Goal: Task Accomplishment & Management: Complete application form

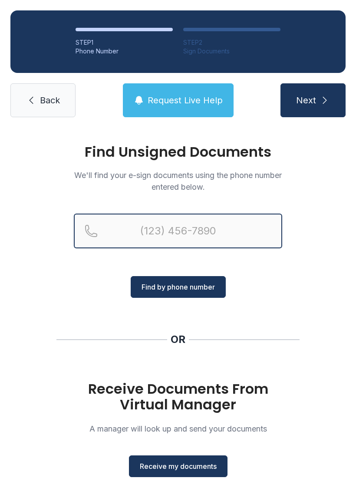
click at [97, 225] on input "Reservation phone number" at bounding box center [178, 230] width 208 height 35
type input "[PHONE_NUMBER]"
click at [312, 100] on button "Next" at bounding box center [312, 100] width 65 height 34
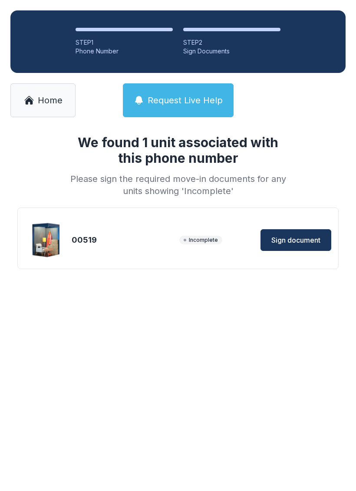
click at [279, 241] on span "Sign document" at bounding box center [295, 240] width 49 height 10
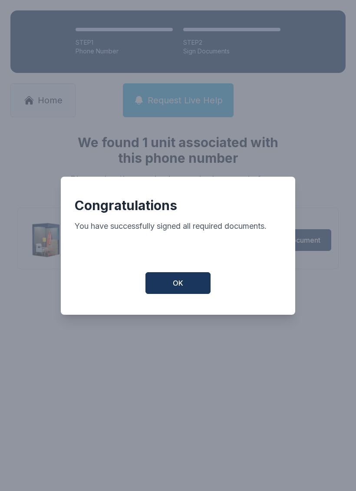
click at [170, 283] on button "OK" at bounding box center [177, 283] width 65 height 22
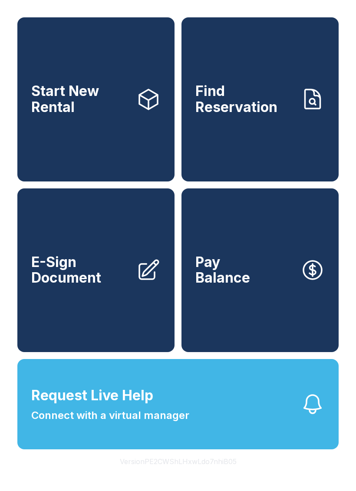
click at [75, 305] on link "E-Sign Document" at bounding box center [95, 270] width 157 height 164
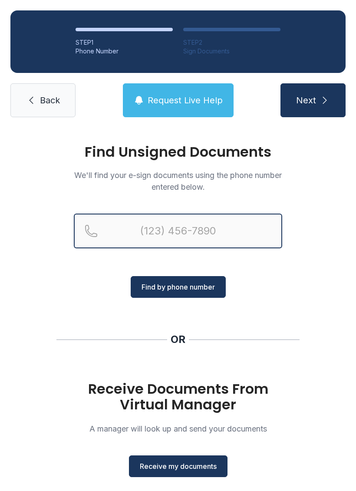
click at [160, 227] on input "Reservation phone number" at bounding box center [178, 230] width 208 height 35
type input "[PHONE_NUMBER]"
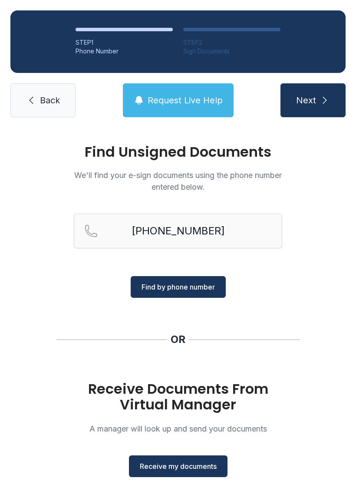
click at [171, 290] on span "Find by phone number" at bounding box center [177, 287] width 73 height 10
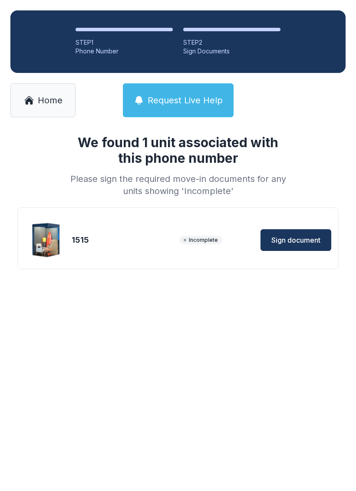
click at [307, 239] on span "Sign document" at bounding box center [295, 240] width 49 height 10
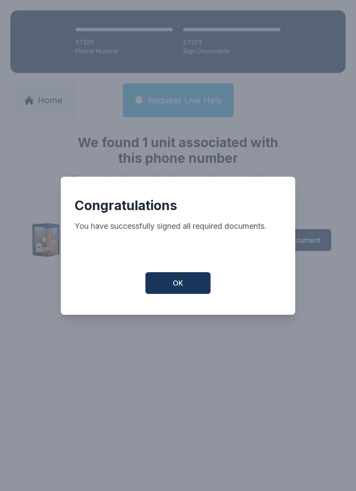
click at [187, 285] on button "OK" at bounding box center [177, 283] width 65 height 22
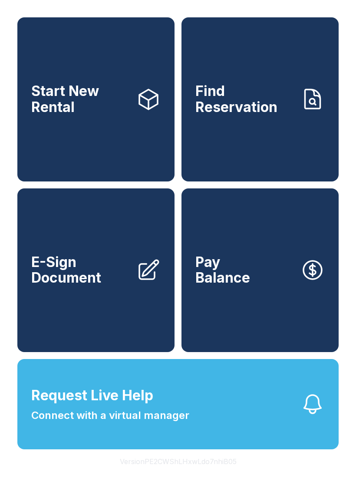
click at [109, 304] on link "E-Sign Document" at bounding box center [95, 270] width 157 height 164
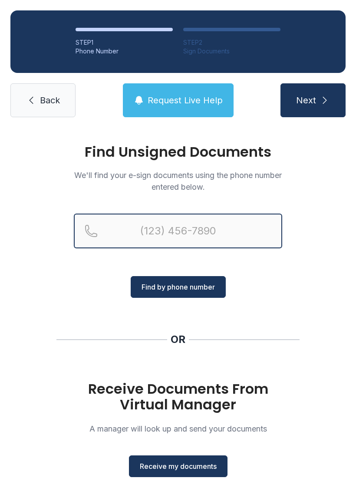
click at [177, 232] on input "Reservation phone number" at bounding box center [178, 230] width 208 height 35
type input "[PHONE_NUMBER]"
click at [312, 100] on button "Next" at bounding box center [312, 100] width 65 height 34
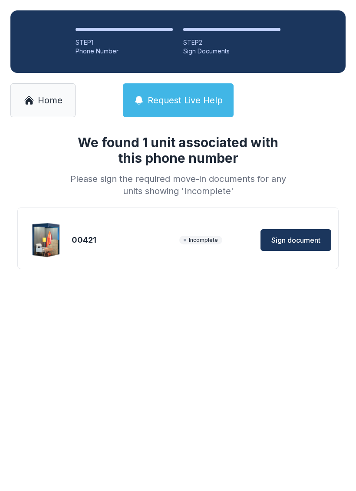
click at [294, 235] on span "Sign document" at bounding box center [295, 240] width 49 height 10
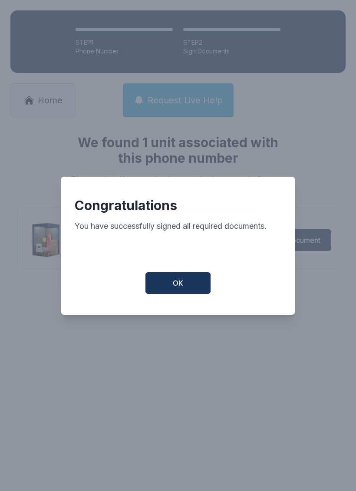
click at [200, 294] on button "OK" at bounding box center [177, 283] width 65 height 22
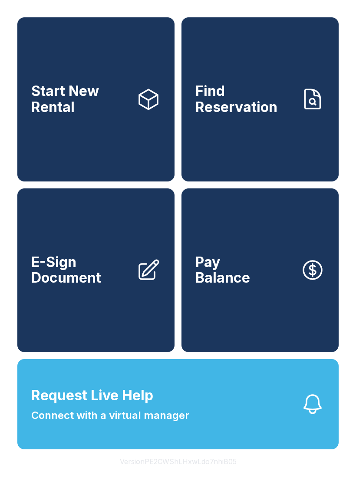
click at [73, 313] on link "E-Sign Document" at bounding box center [95, 270] width 157 height 164
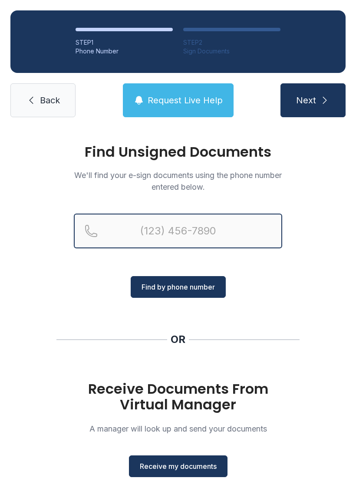
click at [160, 225] on input "Reservation phone number" at bounding box center [178, 230] width 208 height 35
type input "[PHONE_NUMBER]"
click at [312, 100] on button "Next" at bounding box center [312, 100] width 65 height 34
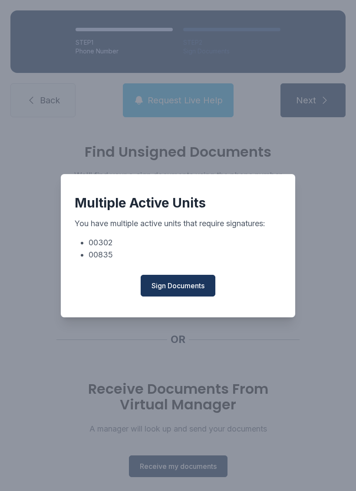
click at [174, 291] on span "Sign Documents" at bounding box center [177, 285] width 53 height 10
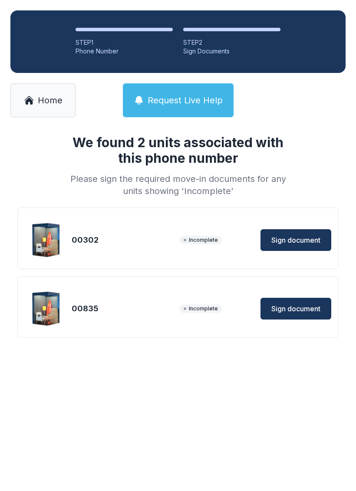
click at [311, 236] on span "Sign document" at bounding box center [295, 240] width 49 height 10
click at [301, 307] on span "Sign document" at bounding box center [295, 308] width 49 height 10
click at [296, 236] on span "Sign document" at bounding box center [295, 240] width 49 height 10
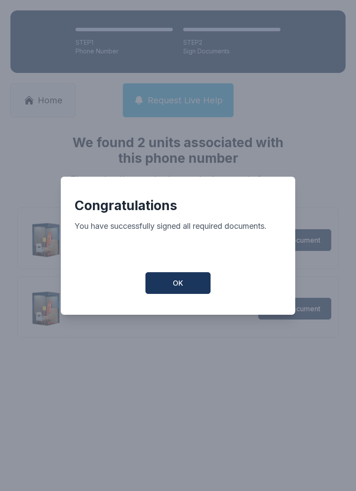
click at [181, 278] on button "OK" at bounding box center [177, 283] width 65 height 22
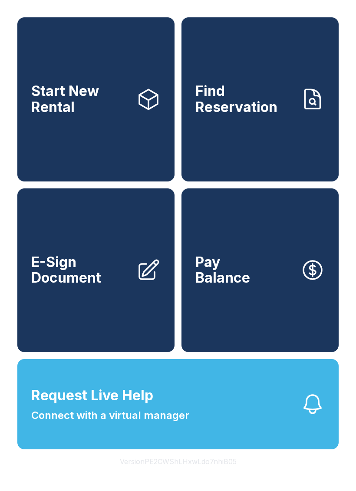
click at [180, 277] on div "Start New Rental Find Reservation E-Sign Document Pay Balance" at bounding box center [177, 184] width 321 height 334
